Goal: Task Accomplishment & Management: Complete application form

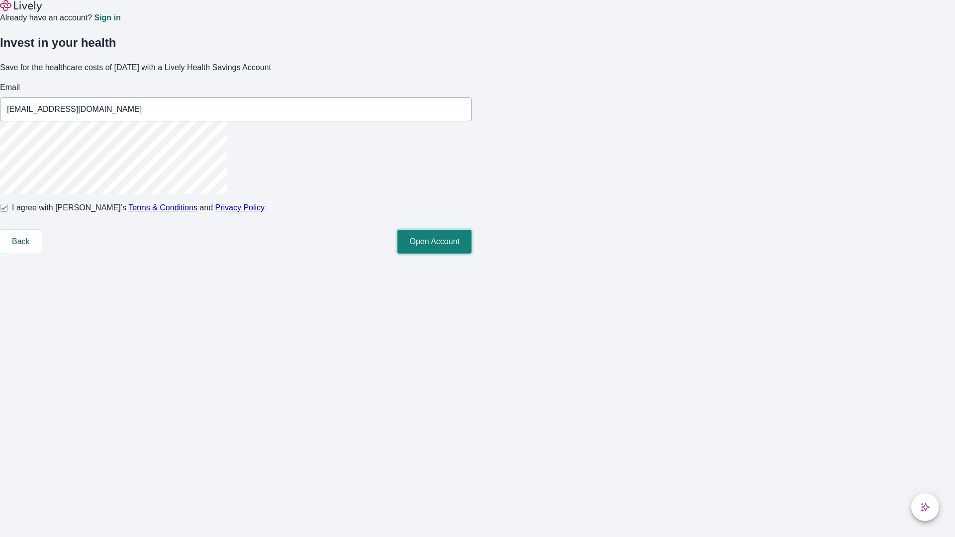
click at [472, 254] on button "Open Account" at bounding box center [435, 242] width 74 height 24
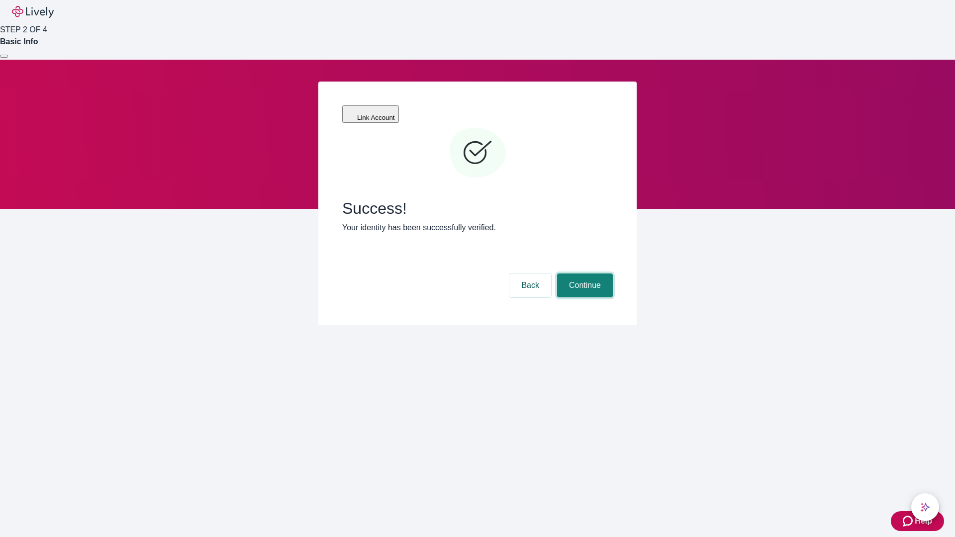
click at [584, 274] on button "Continue" at bounding box center [585, 286] width 56 height 24
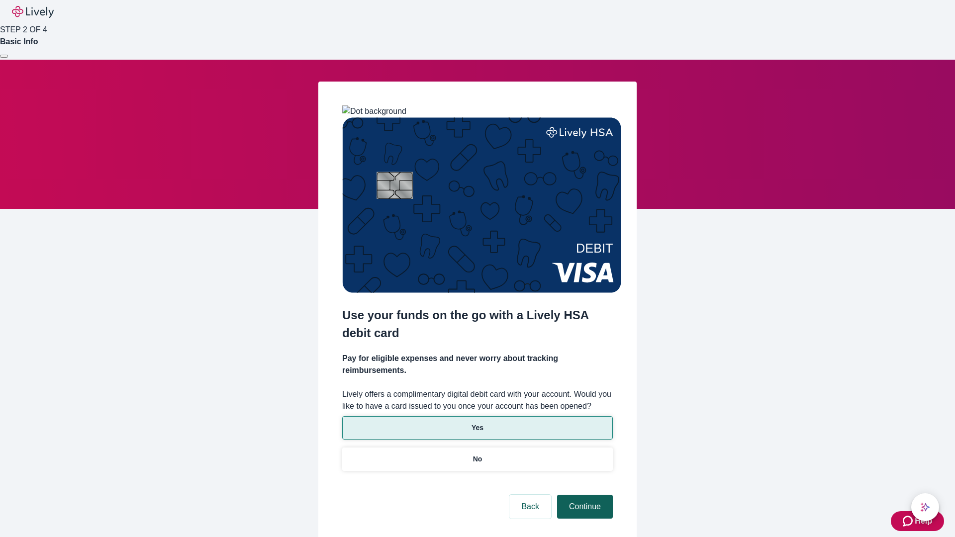
click at [477, 423] on p "Yes" at bounding box center [478, 428] width 12 height 10
click at [584, 495] on button "Continue" at bounding box center [585, 507] width 56 height 24
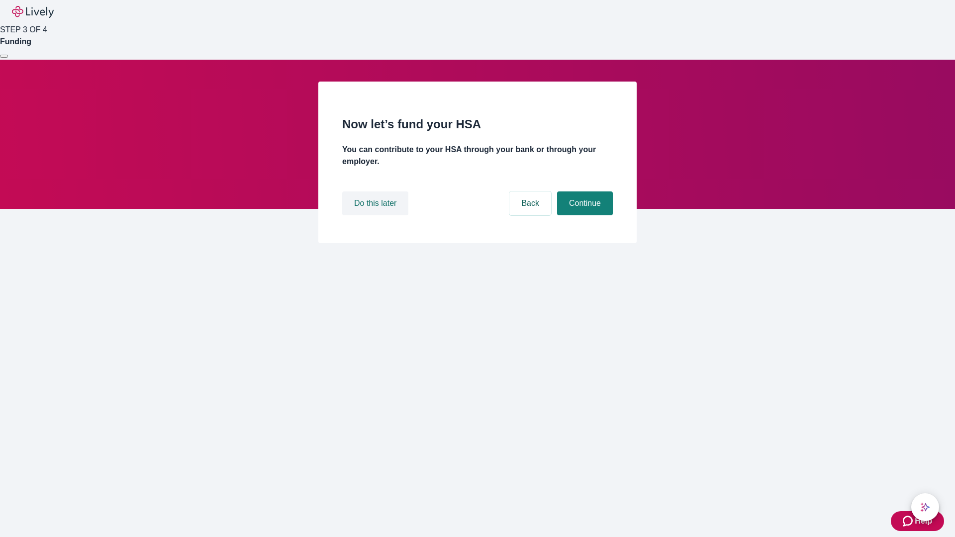
click at [377, 215] on button "Do this later" at bounding box center [375, 204] width 66 height 24
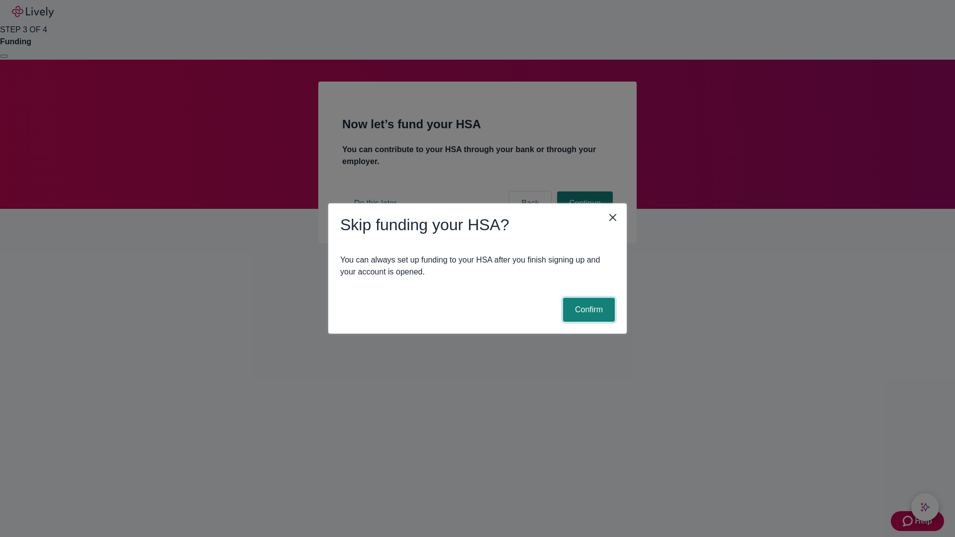
click at [588, 310] on button "Confirm" at bounding box center [589, 310] width 52 height 24
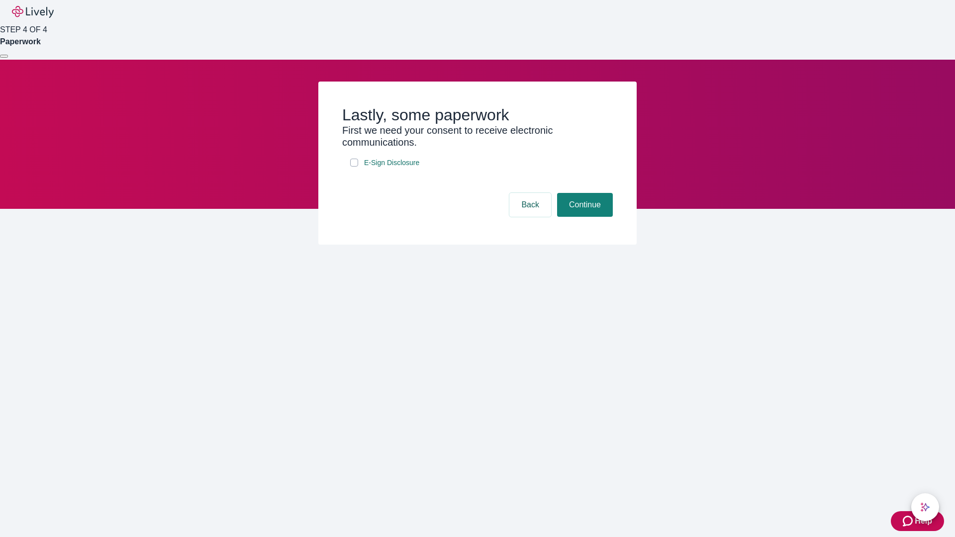
click at [354, 167] on input "E-Sign Disclosure" at bounding box center [354, 163] width 8 height 8
checkbox input "true"
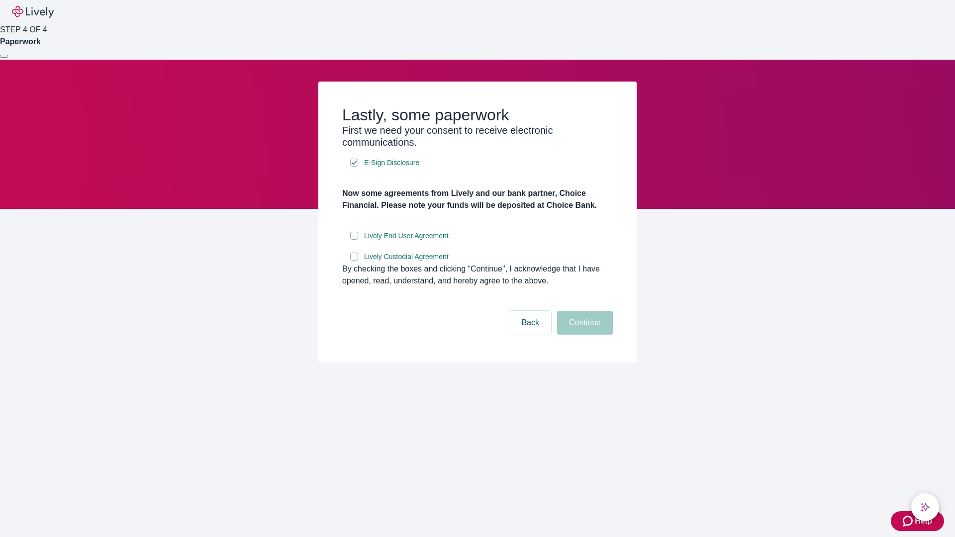
click at [354, 240] on input "Lively End User Agreement" at bounding box center [354, 236] width 8 height 8
checkbox input "true"
click at [354, 261] on input "Lively Custodial Agreement" at bounding box center [354, 257] width 8 height 8
checkbox input "true"
click at [584, 335] on button "Continue" at bounding box center [585, 323] width 56 height 24
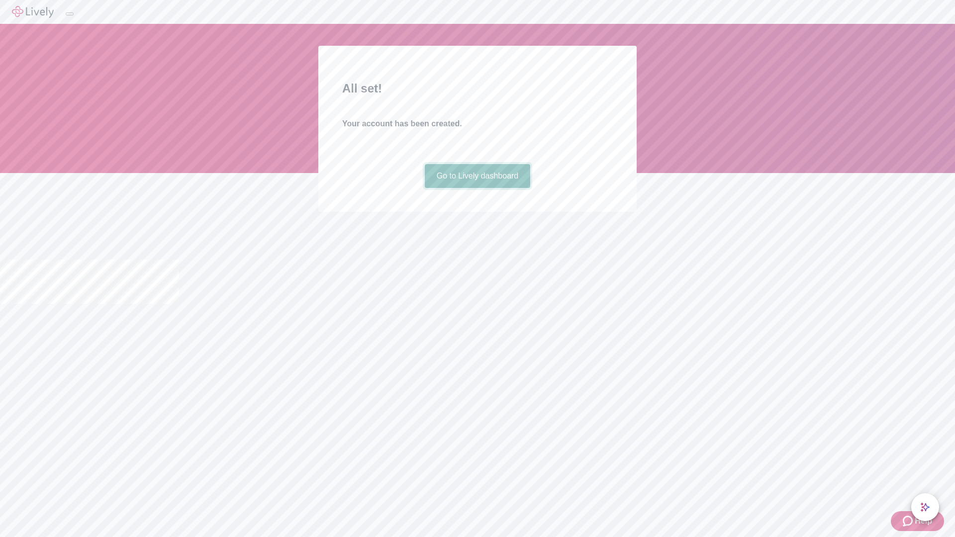
click at [477, 188] on link "Go to Lively dashboard" at bounding box center [478, 176] width 106 height 24
